Goal: Find specific page/section: Find specific page/section

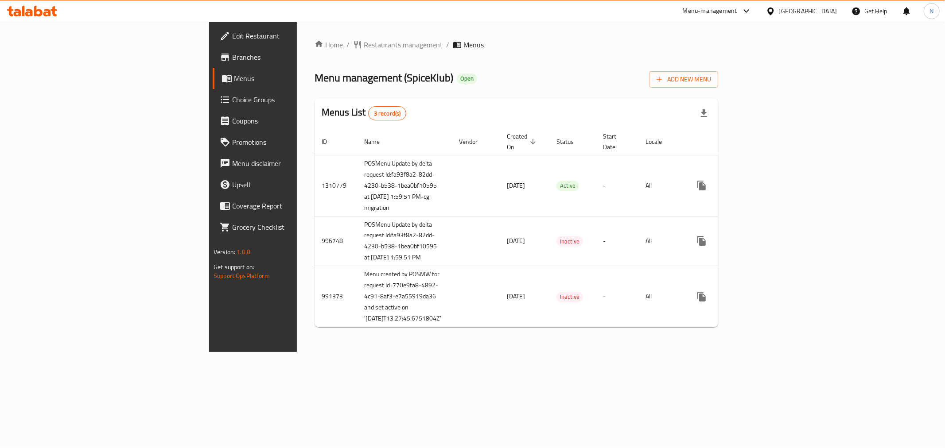
click at [536, 82] on div "Menu management ( SpiceKlub ) Open Add New Menu" at bounding box center [517, 78] width 404 height 20
click at [512, 59] on div "Home / Restaurants management / Menus Menu management ( SpiceKlub ) Open Add Ne…" at bounding box center [517, 186] width 404 height 295
click at [364, 45] on span "Restaurants management" at bounding box center [403, 44] width 79 height 11
click at [232, 55] on span "Branches" at bounding box center [296, 57] width 128 height 11
